Goal: Task Accomplishment & Management: Use online tool/utility

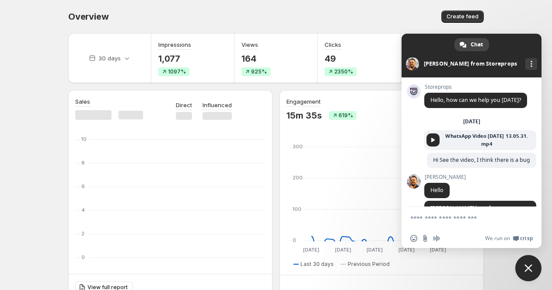
scroll to position [2282, 0]
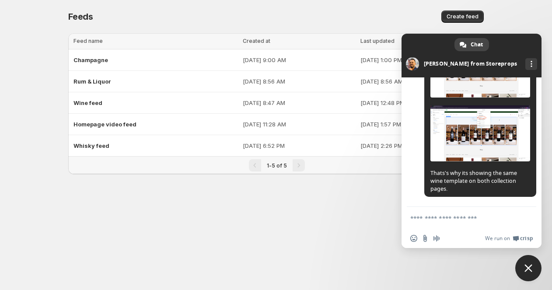
click at [524, 265] on span "Close chat" at bounding box center [528, 268] width 26 height 26
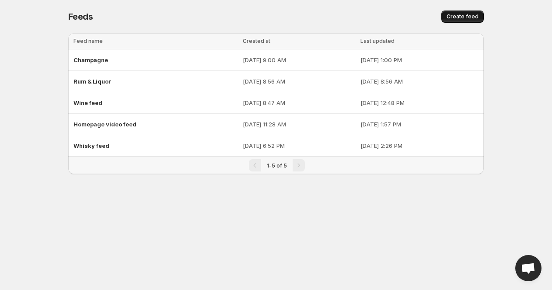
click at [459, 21] on button "Create feed" at bounding box center [463, 17] width 42 height 12
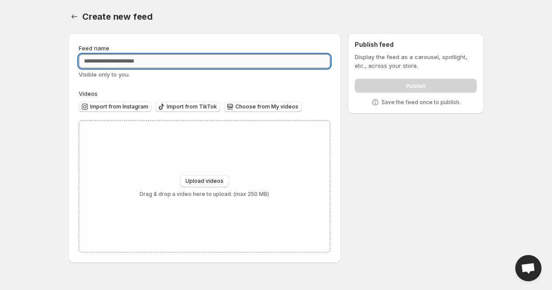
click at [207, 55] on input "Feed name" at bounding box center [205, 61] width 252 height 14
type input "*"
type input "*******"
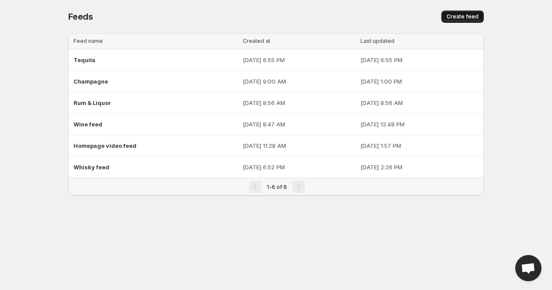
click at [463, 21] on button "Create feed" at bounding box center [463, 17] width 42 height 12
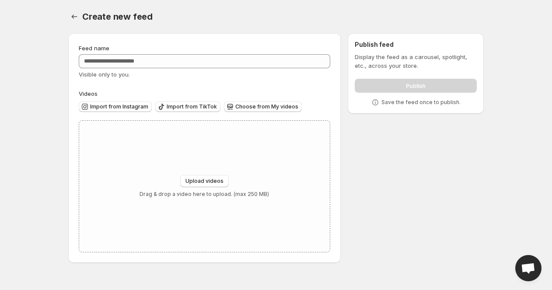
click at [241, 83] on div "Feed name Visible only to you. Videos Import from Instagram Import from TikTok …" at bounding box center [205, 148] width 252 height 209
click at [243, 70] on div "Visible only to you." at bounding box center [205, 74] width 252 height 9
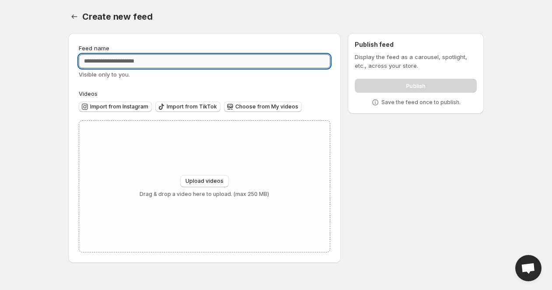
click at [241, 60] on input "Feed name" at bounding box center [205, 61] width 252 height 14
type input "*"
type input "******"
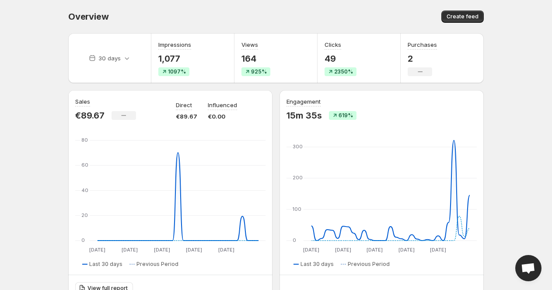
click at [525, 265] on span "Open chat" at bounding box center [528, 269] width 14 height 12
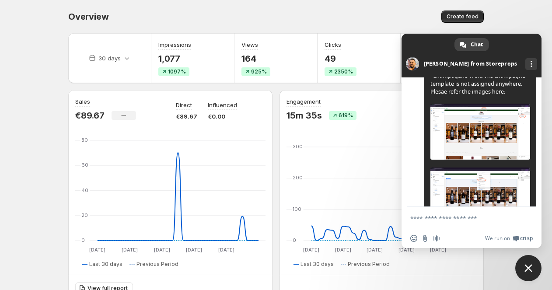
scroll to position [2198, 0]
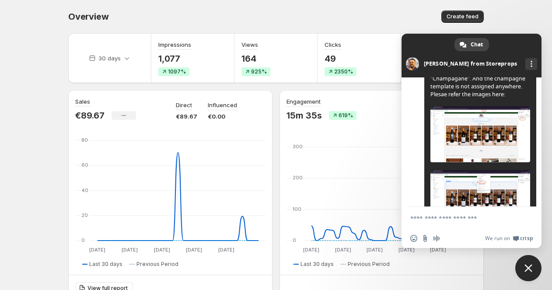
click at [502, 162] on img at bounding box center [481, 134] width 100 height 56
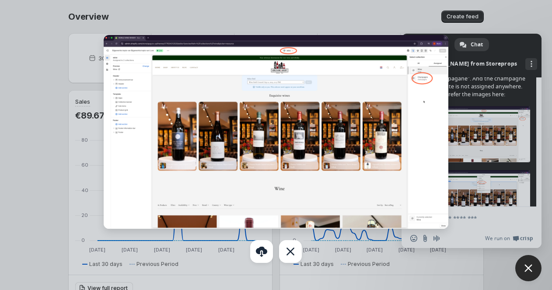
click at [425, 86] on img at bounding box center [276, 132] width 345 height 194
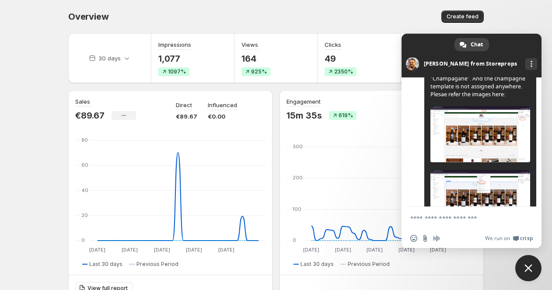
click at [461, 162] on img at bounding box center [481, 134] width 100 height 56
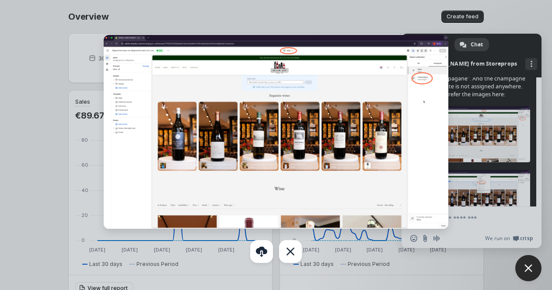
click at [472, 166] on div at bounding box center [276, 145] width 552 height 290
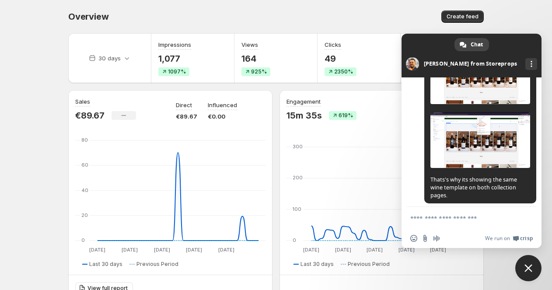
scroll to position [2261, 0]
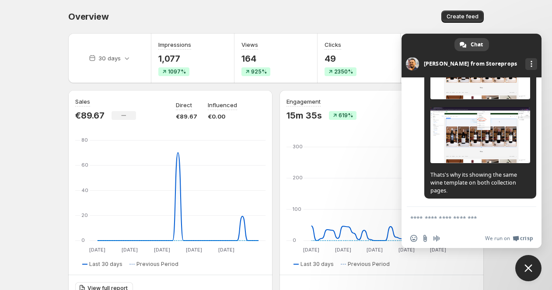
click at [472, 163] on img at bounding box center [481, 135] width 100 height 56
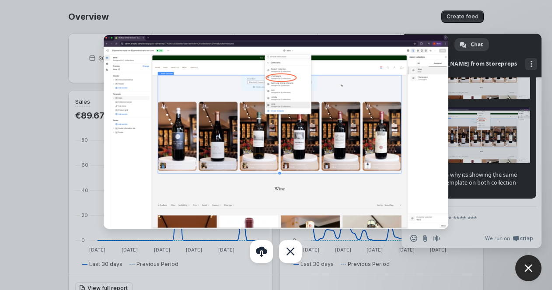
click at [476, 130] on div at bounding box center [276, 145] width 552 height 290
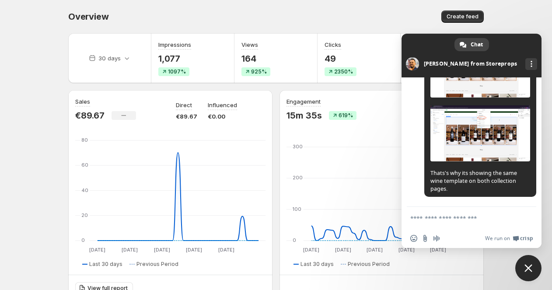
scroll to position [2306, 0]
click at [463, 220] on textarea "Compose your message..." at bounding box center [461, 218] width 103 height 8
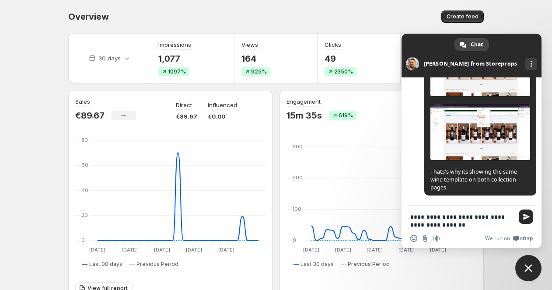
type textarea "**********"
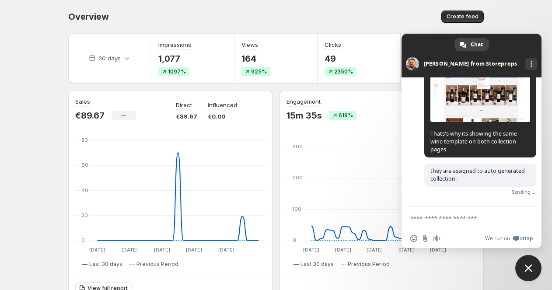
scroll to position [2336, 0]
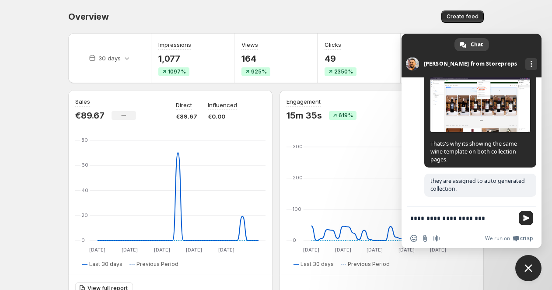
type textarea "**********"
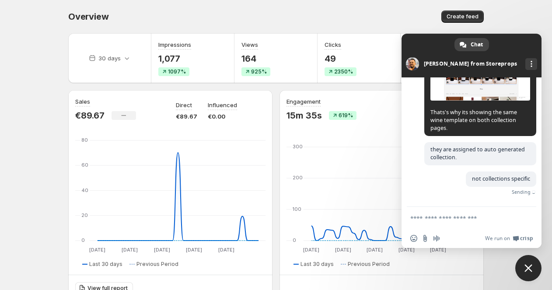
scroll to position [2354, 0]
